Goal: Task Accomplishment & Management: Manage account settings

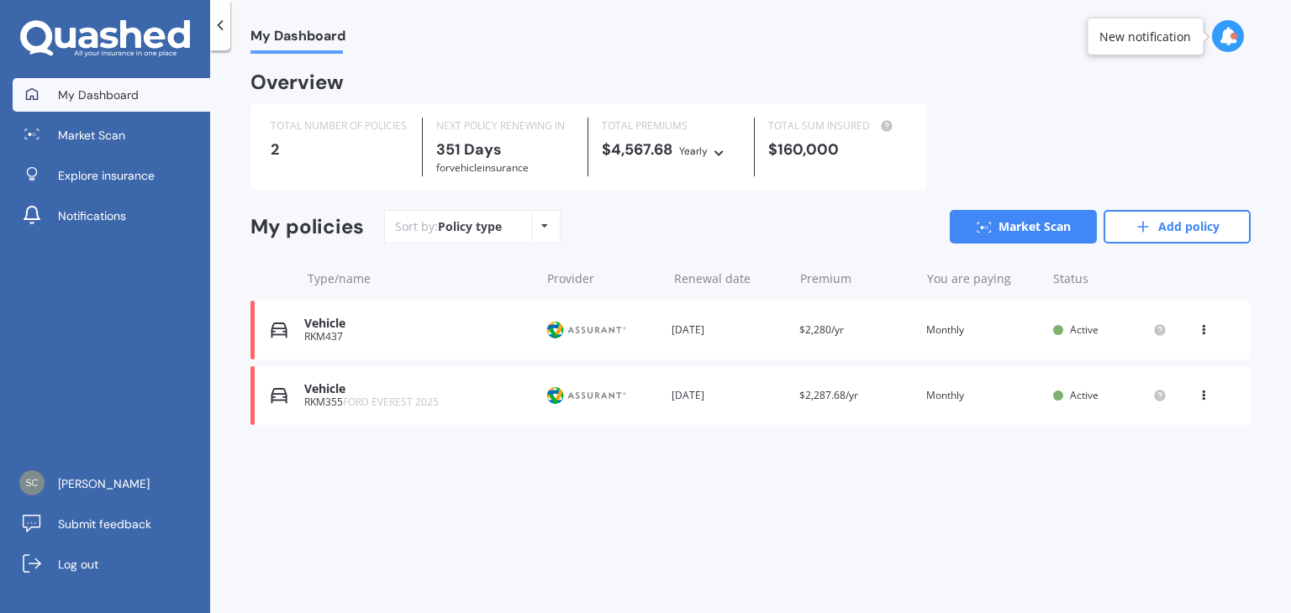
click at [1205, 331] on icon at bounding box center [1203, 327] width 12 height 10
click at [1170, 368] on div "View policy" at bounding box center [1166, 362] width 166 height 34
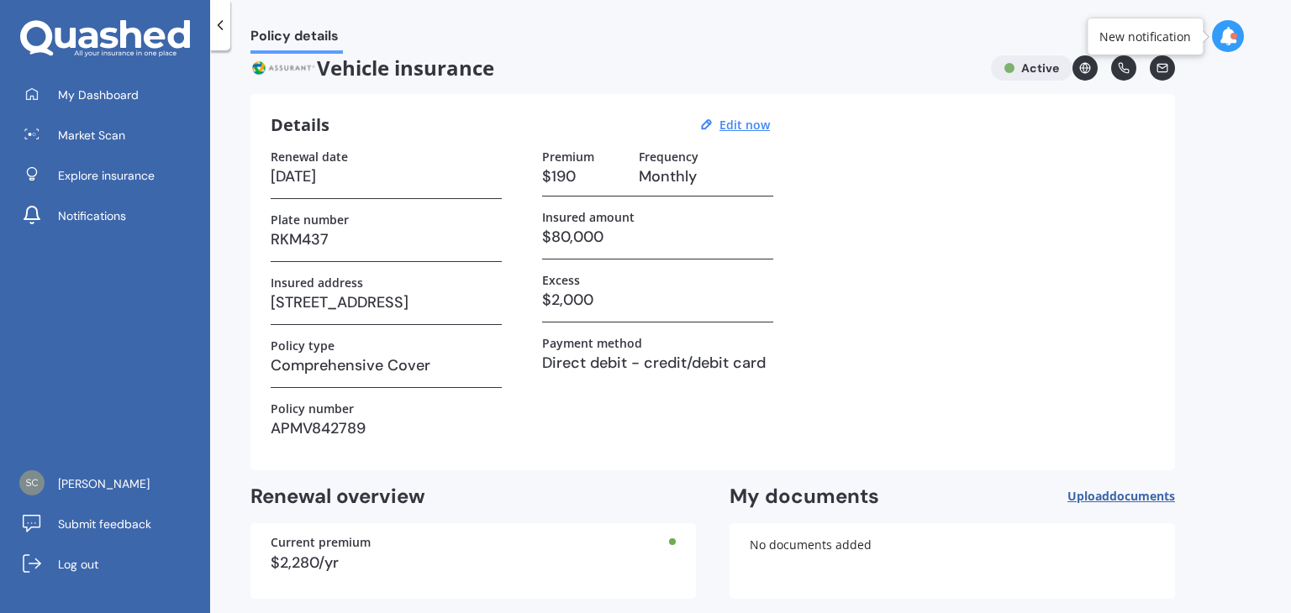
scroll to position [10, 0]
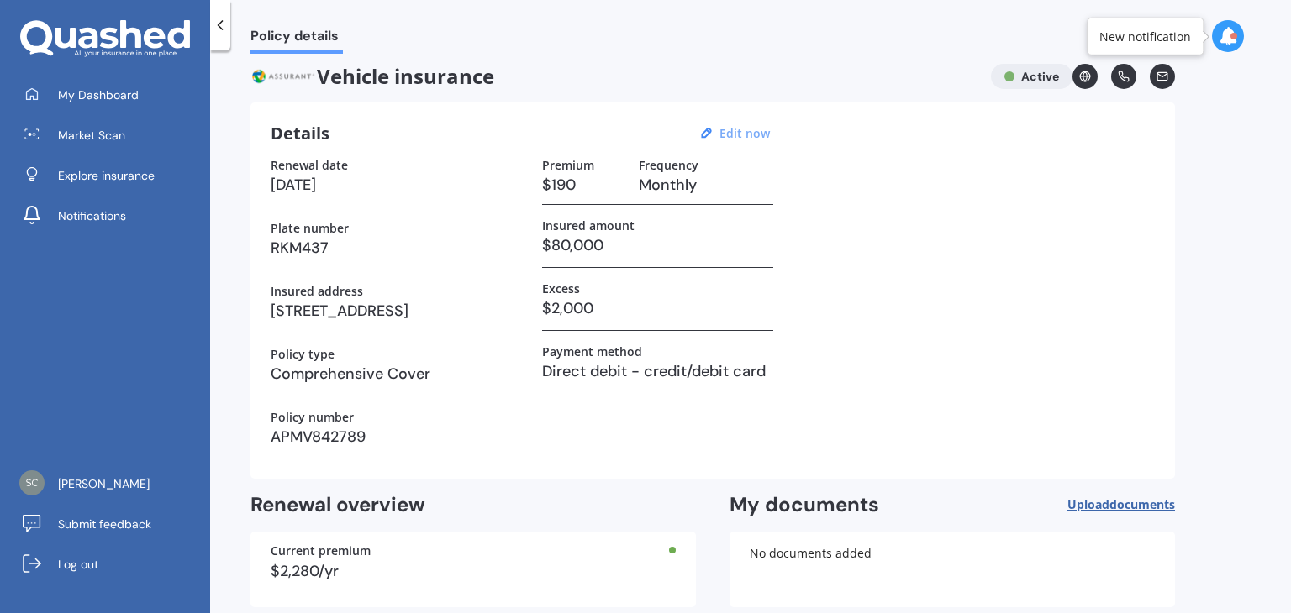
click at [742, 134] on u "Edit now" at bounding box center [744, 133] width 50 height 16
select select "10"
select select "2026"
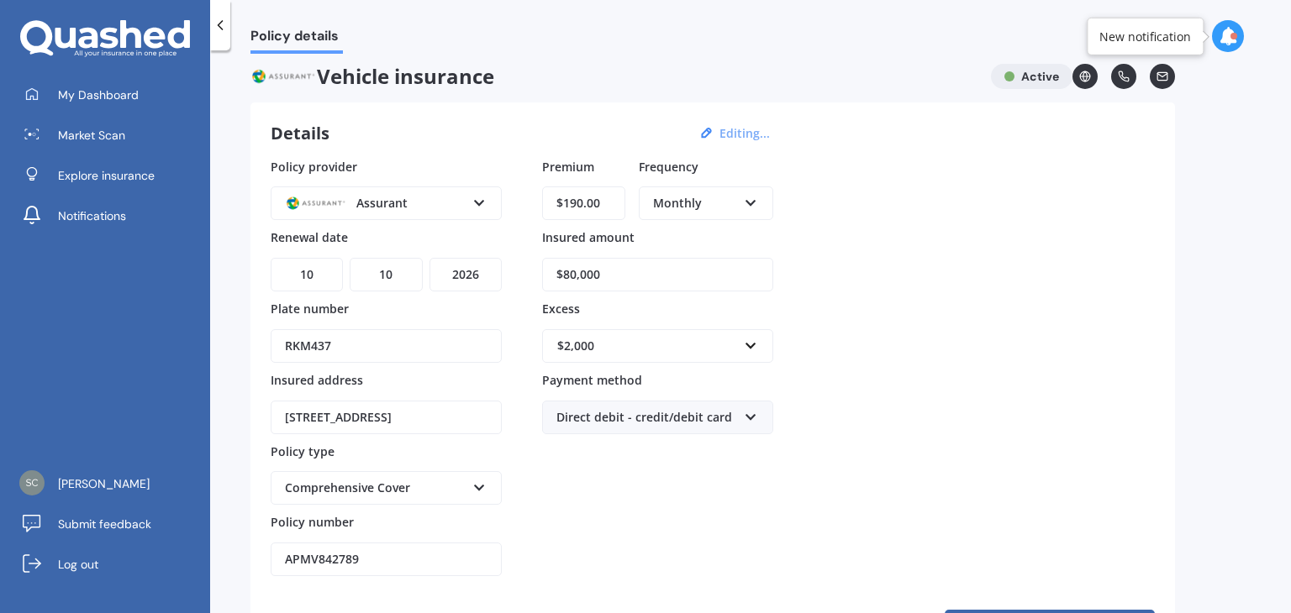
click at [1090, 307] on div "Policy provider Assurant AA AMI AMP ANZ ASB [PERSON_NAME] Ando Assurant Autosur…" at bounding box center [713, 367] width 884 height 419
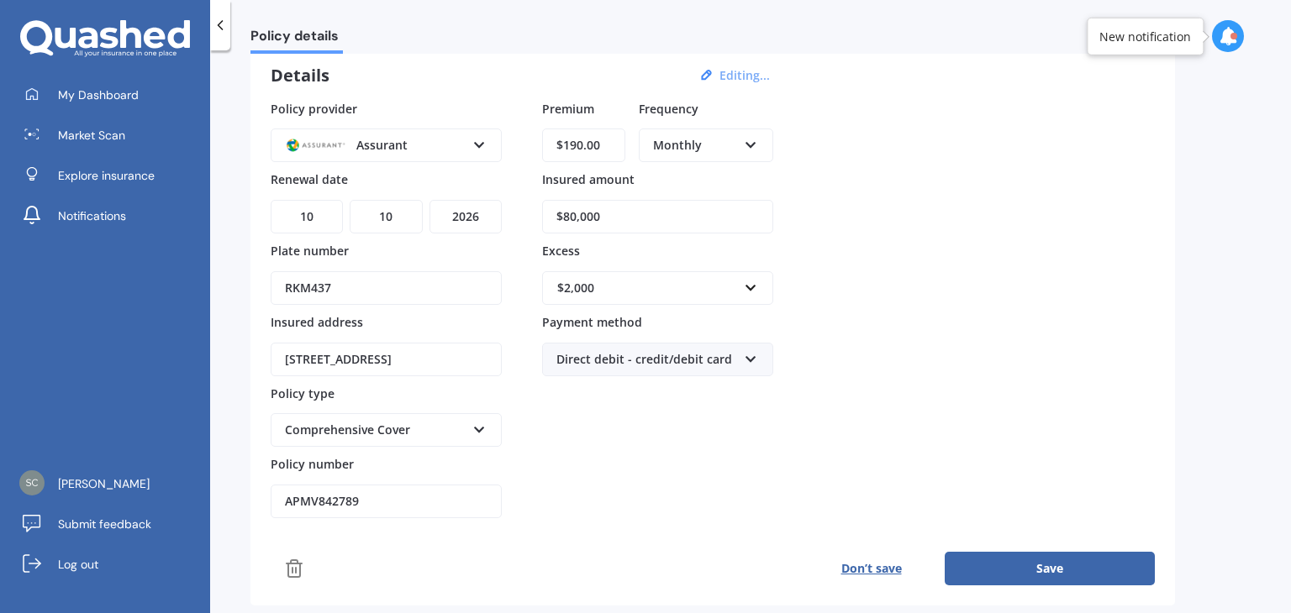
scroll to position [262, 0]
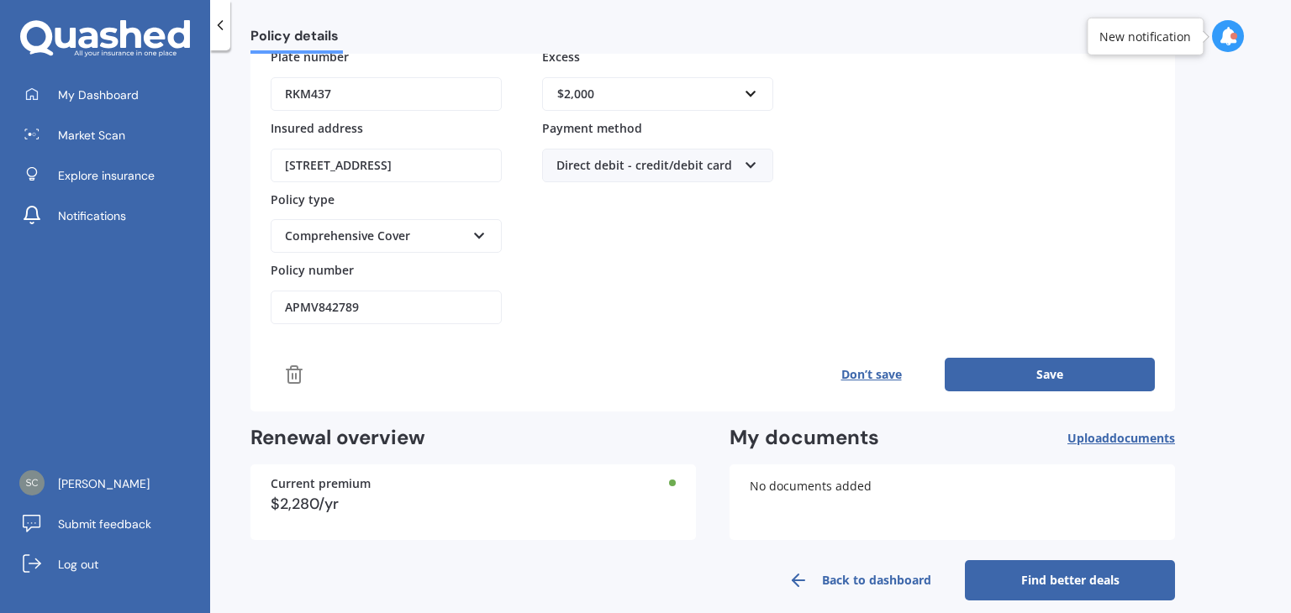
click at [1056, 370] on button "Save" at bounding box center [1049, 375] width 210 height 34
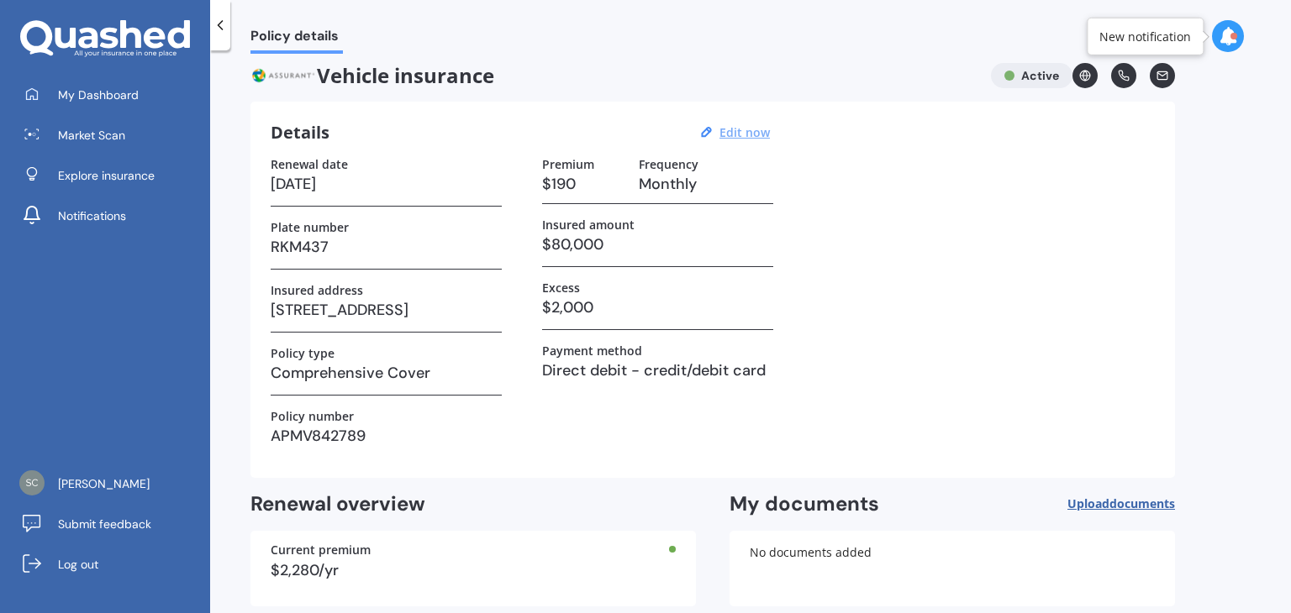
scroll to position [0, 0]
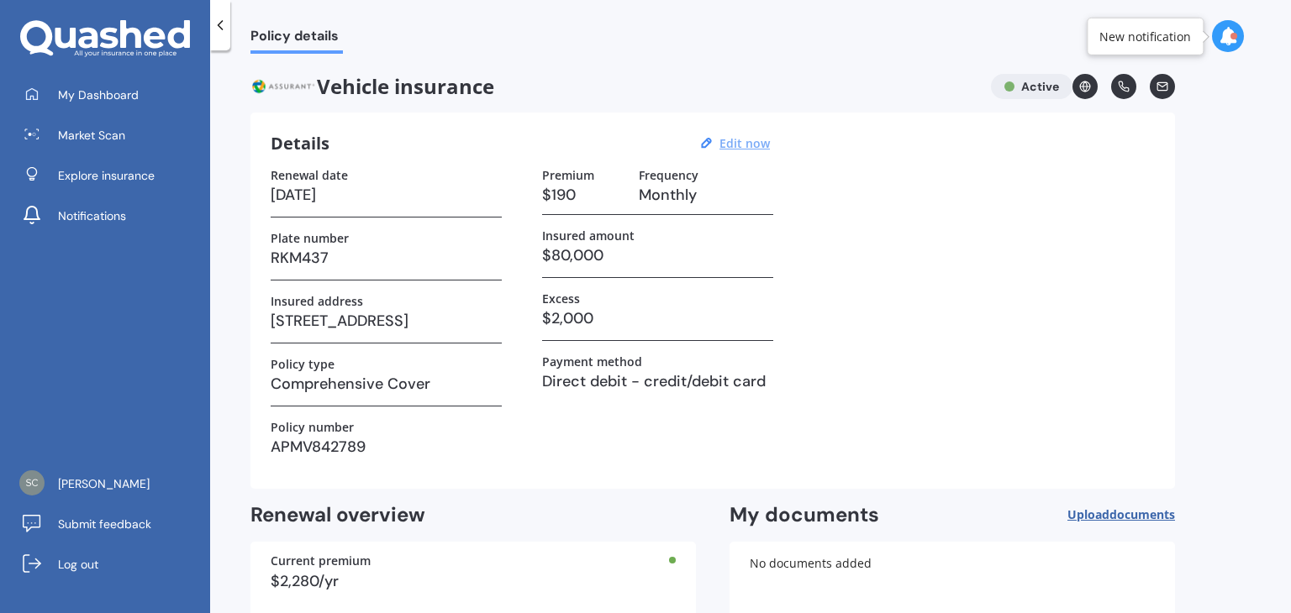
click at [1219, 43] on icon at bounding box center [1227, 36] width 18 height 18
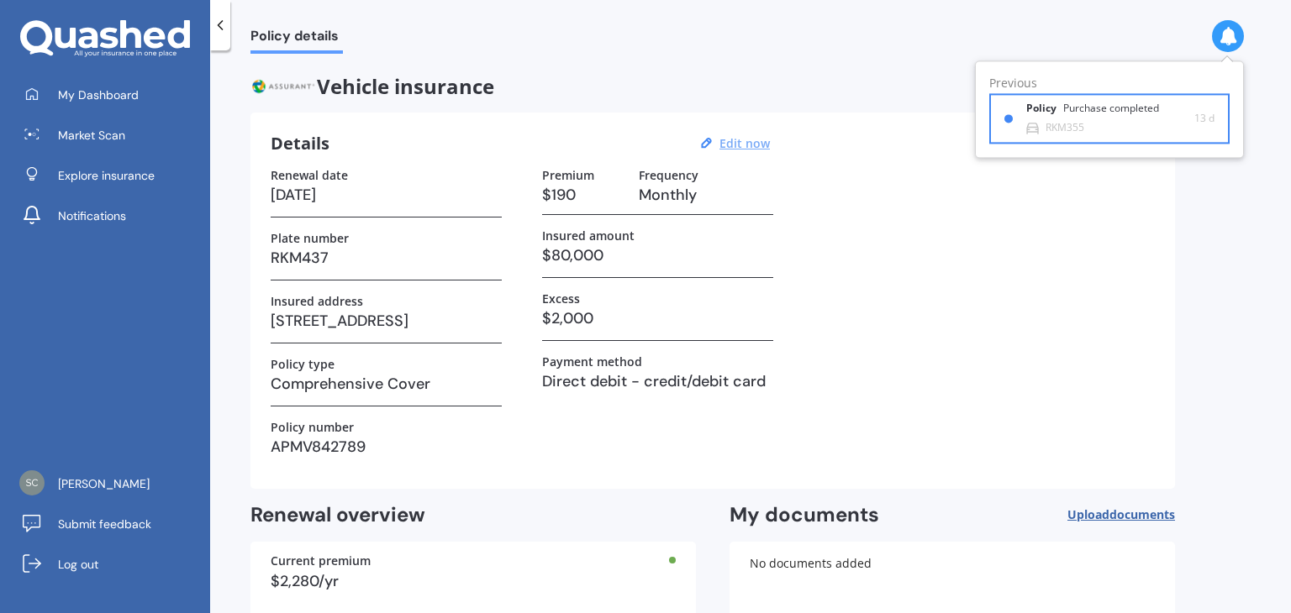
click at [1092, 116] on div "Policy Purchase completed" at bounding box center [1102, 112] width 153 height 18
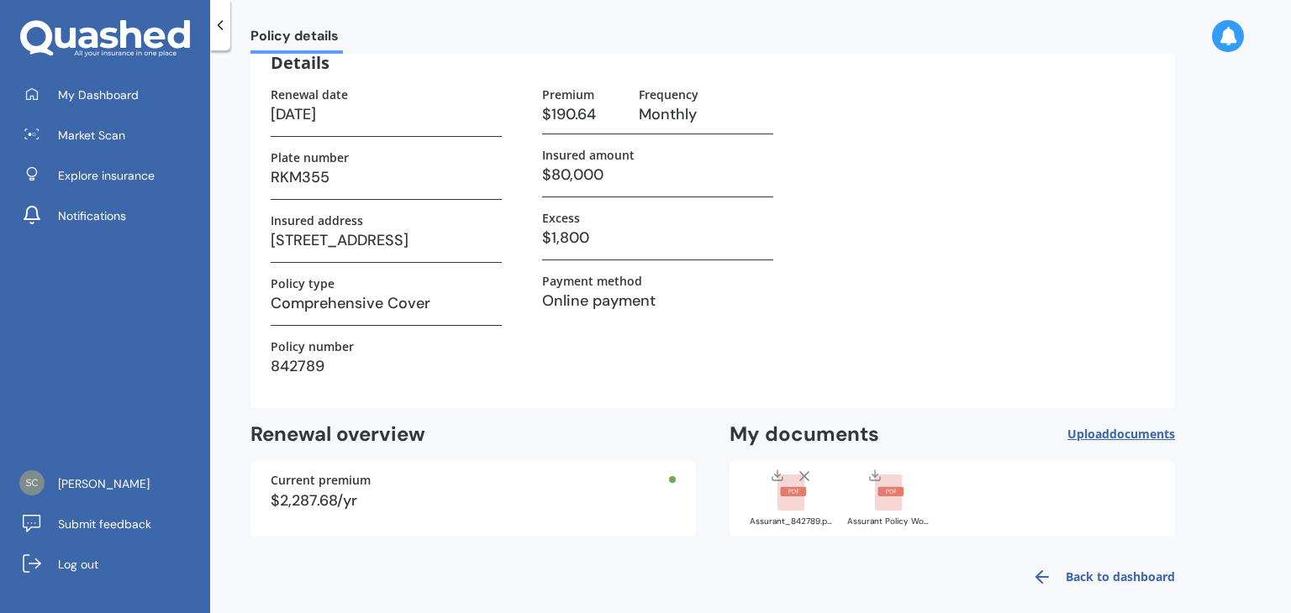
scroll to position [94, 0]
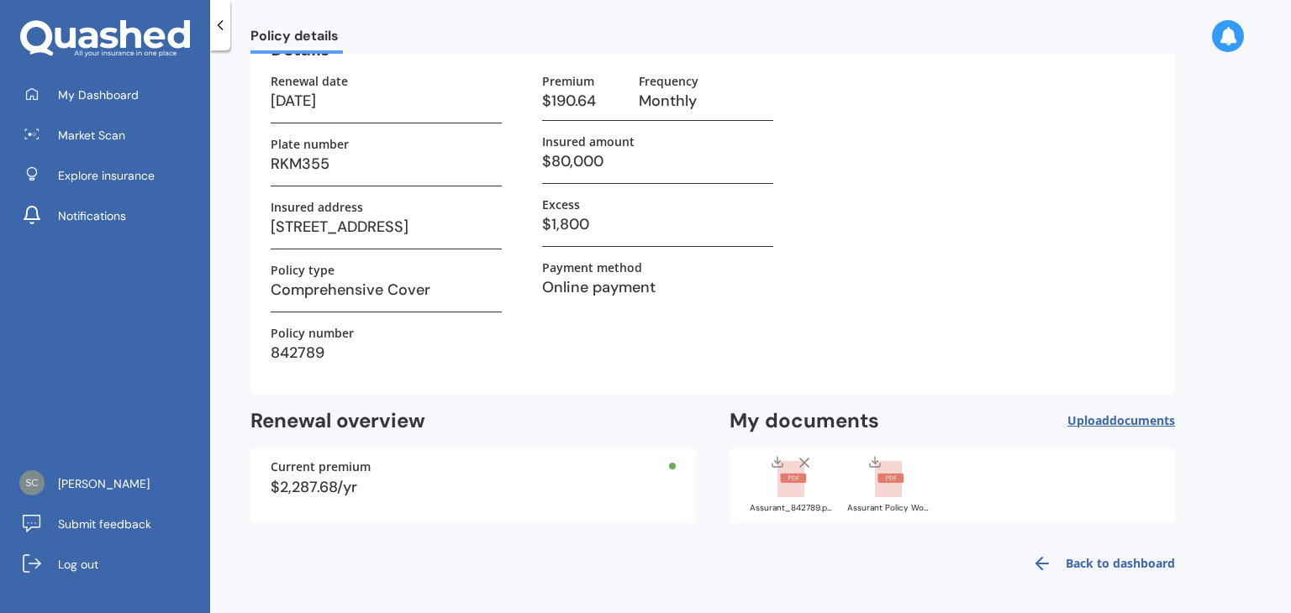
click at [1109, 421] on span "documents" at bounding box center [1142, 421] width 66 height 16
drag, startPoint x: 1013, startPoint y: 511, endPoint x: 994, endPoint y: 499, distance: 22.6
click at [1015, 510] on div "Assurant_842789.pdf Assurant Policy Wording.pdf" at bounding box center [951, 486] width 445 height 76
click at [785, 481] on rect at bounding box center [793, 478] width 26 height 9
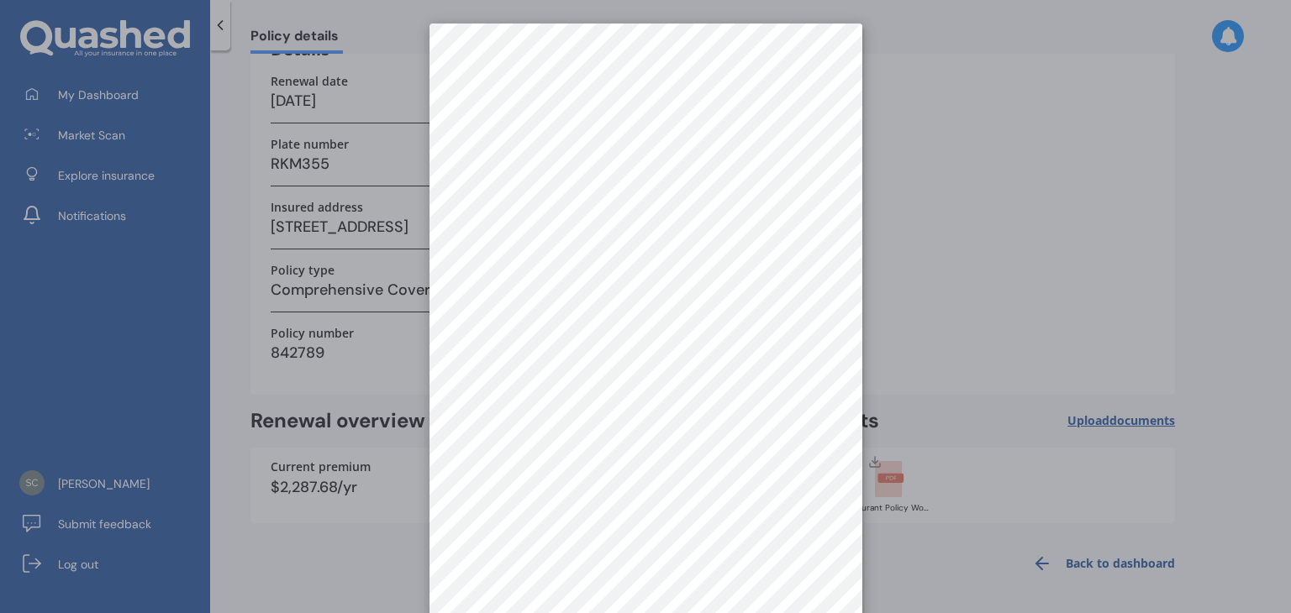
click at [987, 288] on div at bounding box center [645, 306] width 1291 height 613
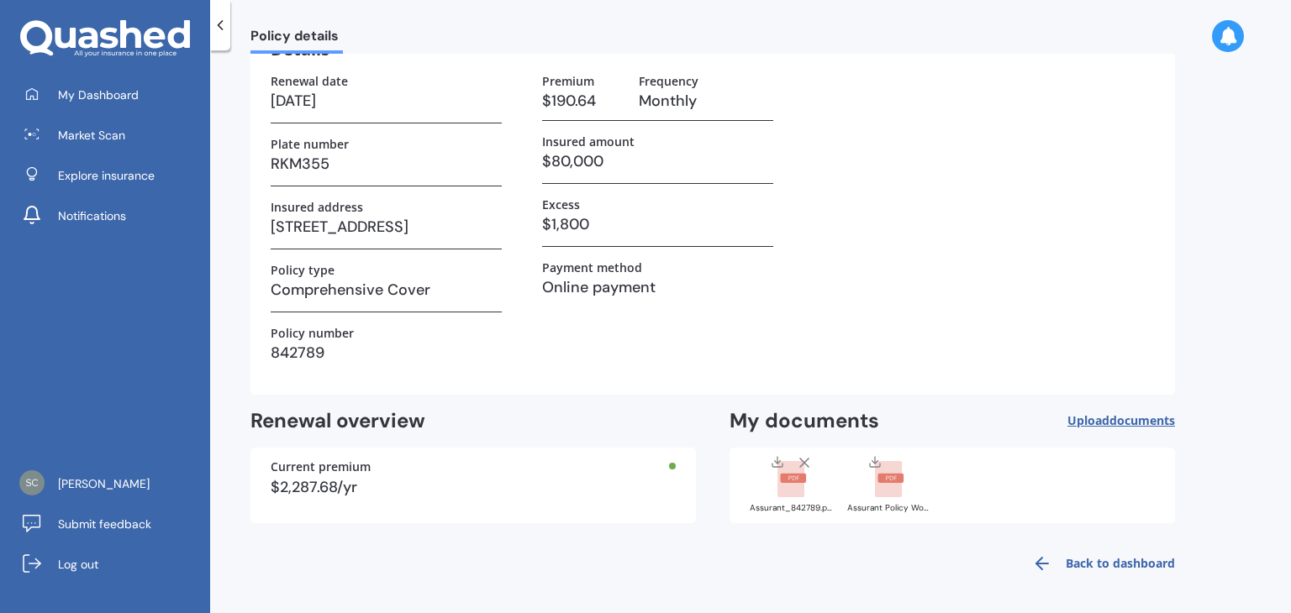
click at [897, 496] on rect at bounding box center [888, 479] width 27 height 37
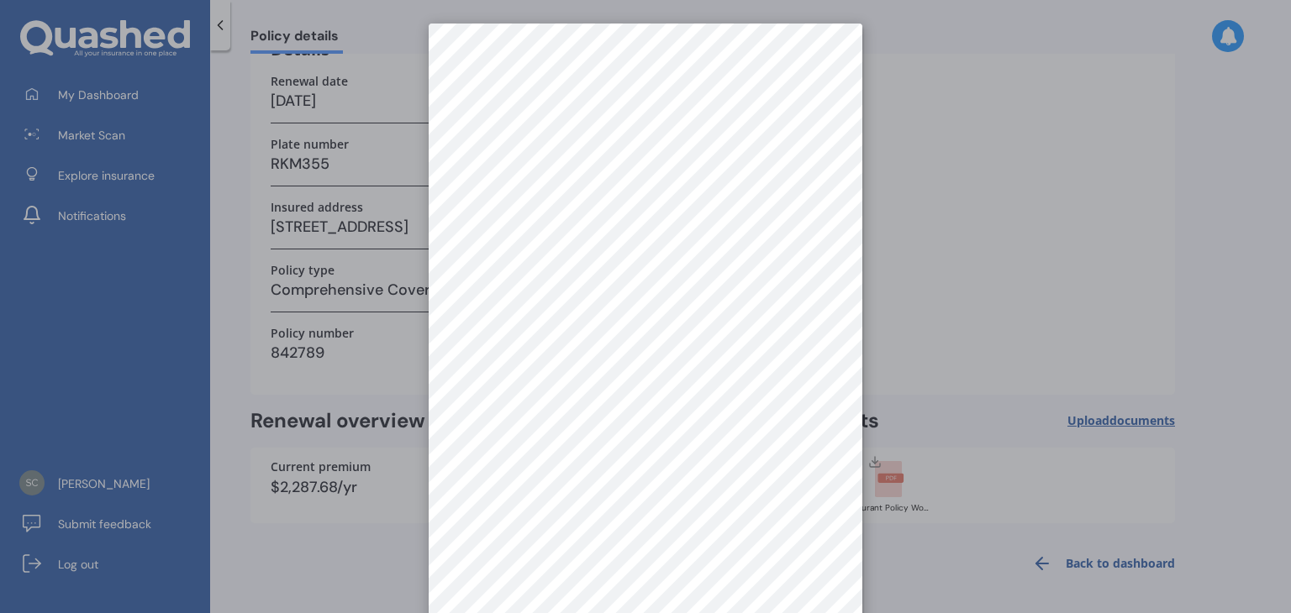
scroll to position [0, 0]
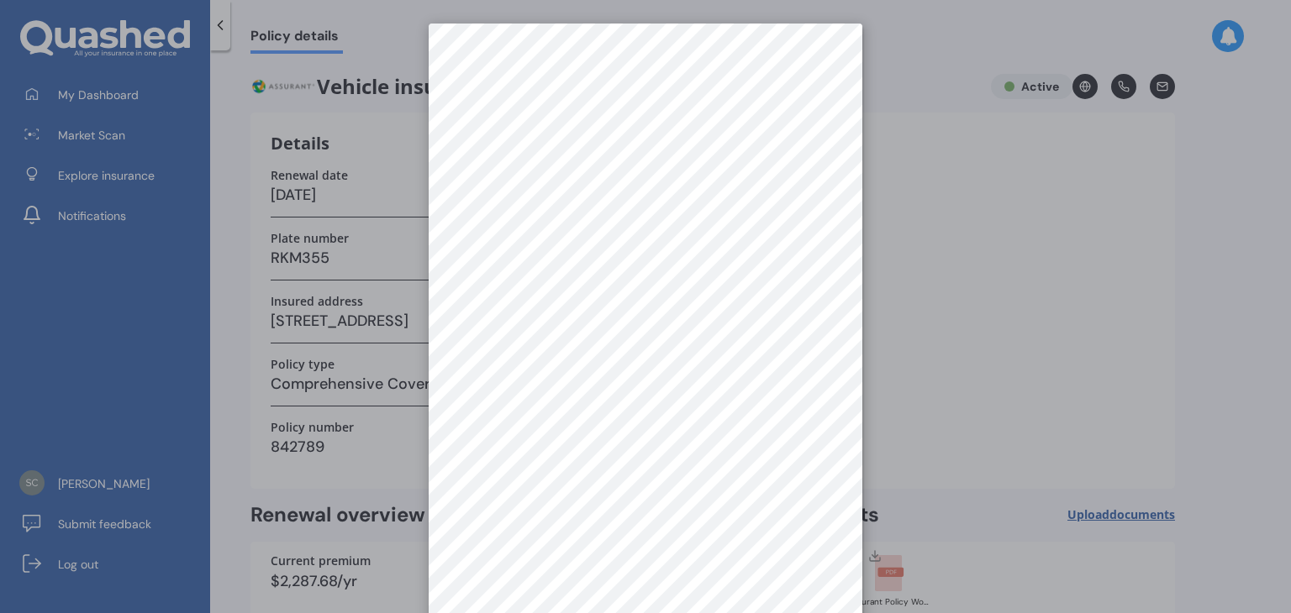
click at [1034, 334] on div at bounding box center [645, 306] width 1291 height 613
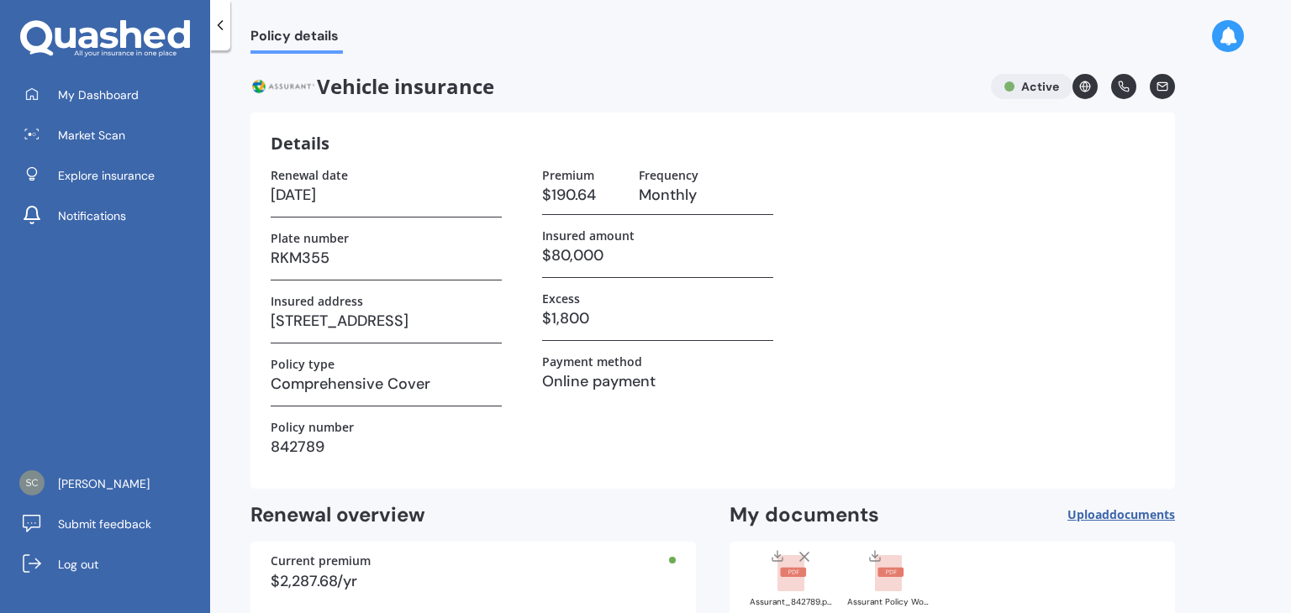
click at [226, 18] on icon at bounding box center [220, 25] width 17 height 17
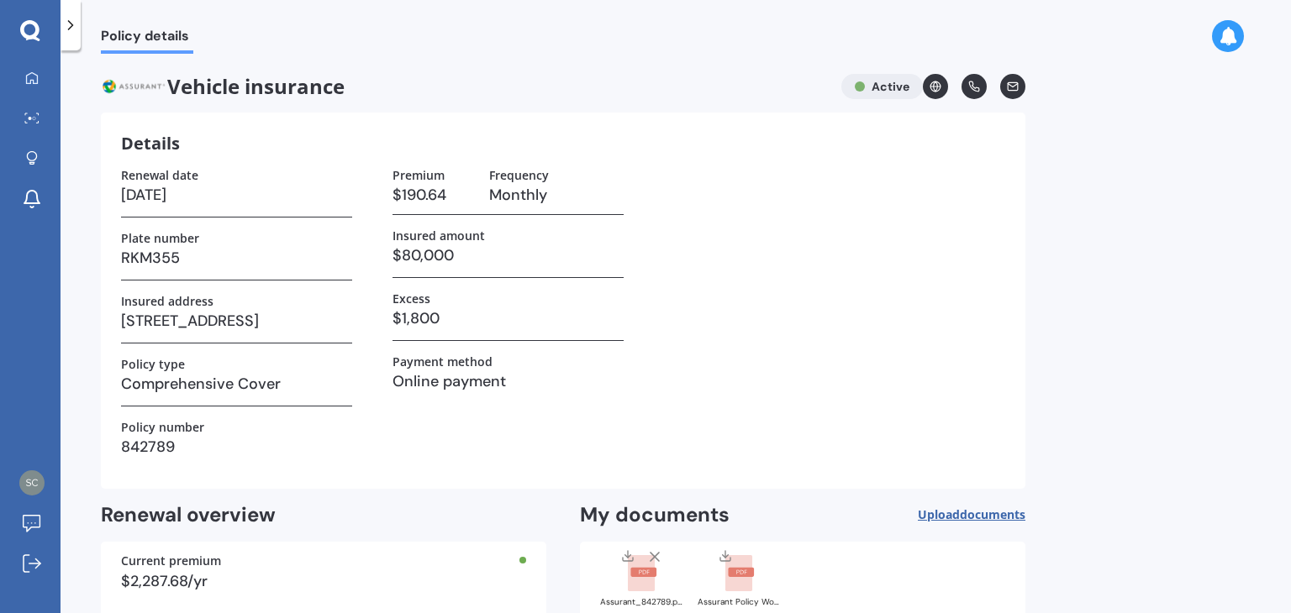
click at [73, 19] on icon at bounding box center [70, 25] width 17 height 17
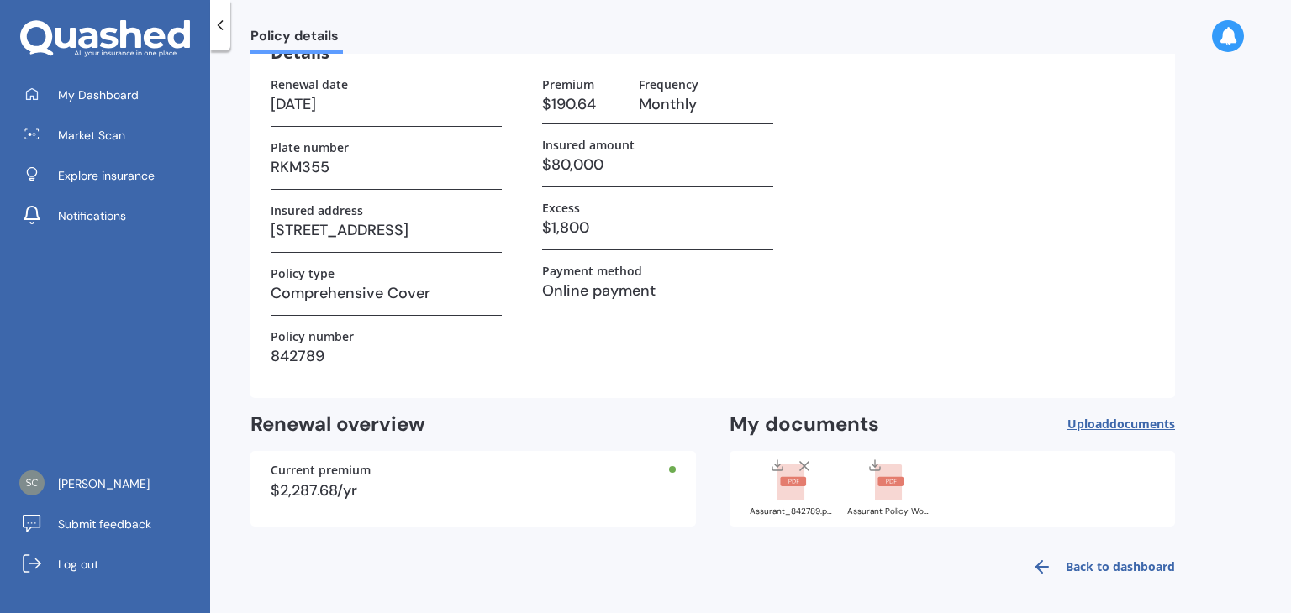
scroll to position [94, 0]
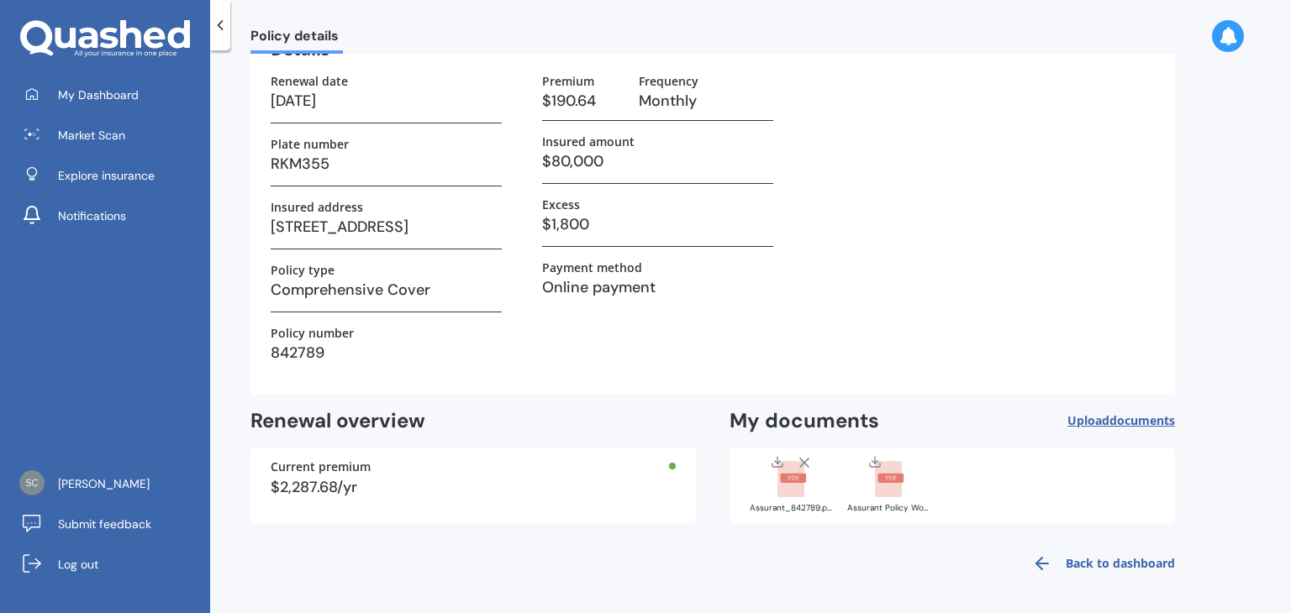
click at [1055, 559] on link "Back to dashboard" at bounding box center [1098, 564] width 153 height 40
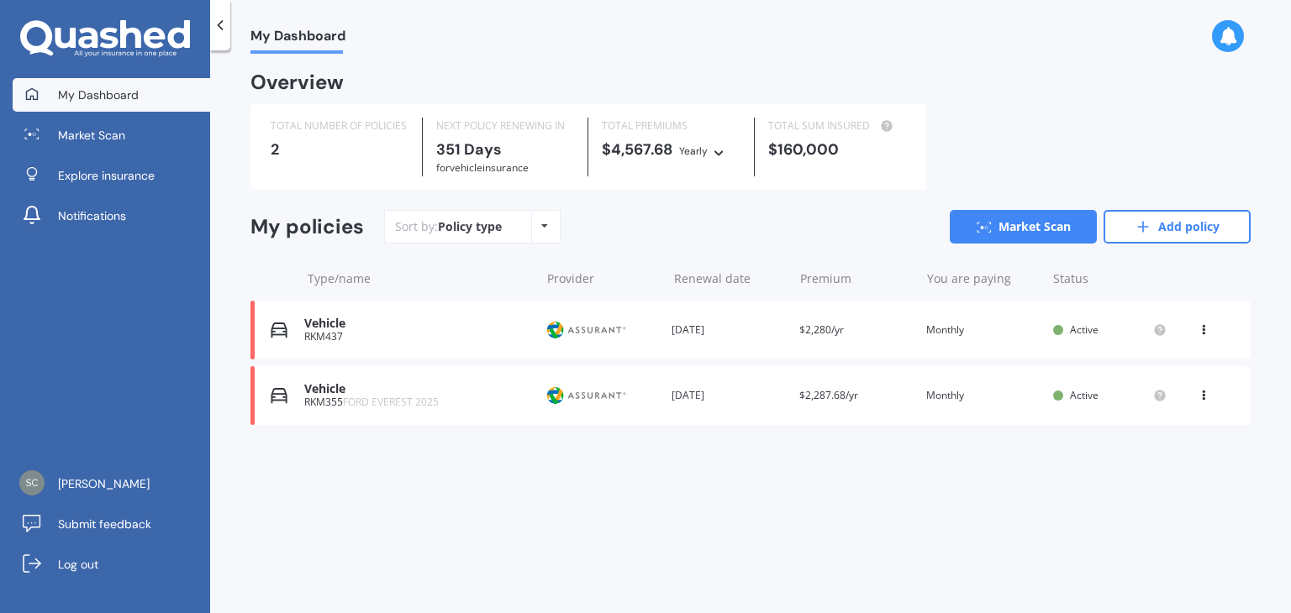
click at [454, 318] on div "Vehicle" at bounding box center [417, 324] width 227 height 14
